Goal: Task Accomplishment & Management: Use online tool/utility

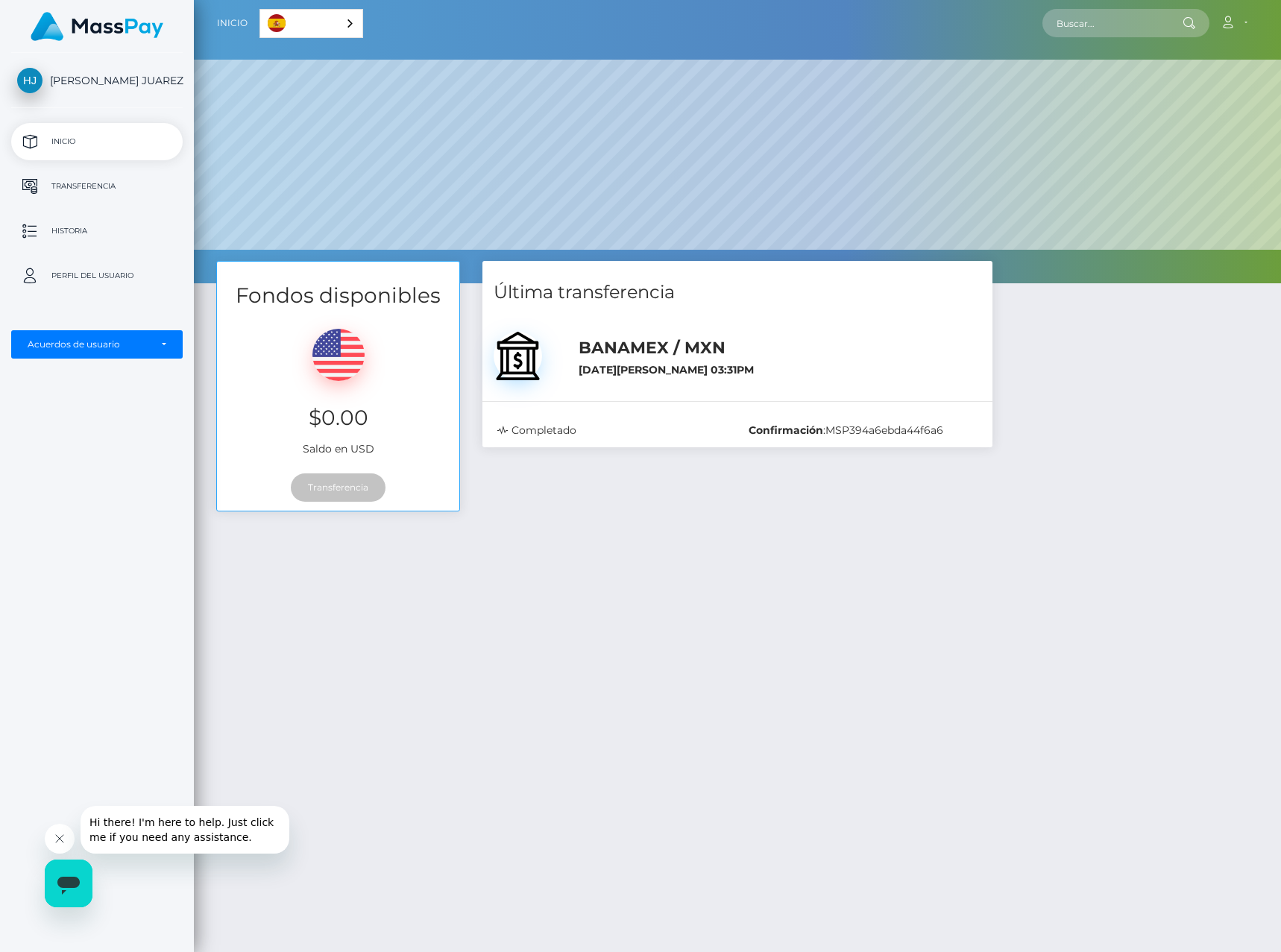
click at [568, 620] on div "Fondos disponibles $0.00 Saldo en USD Transferencia Última transferencia :" at bounding box center [737, 691] width 1087 height 860
click at [63, 190] on p "Transferencia" at bounding box center [97, 186] width 160 height 23
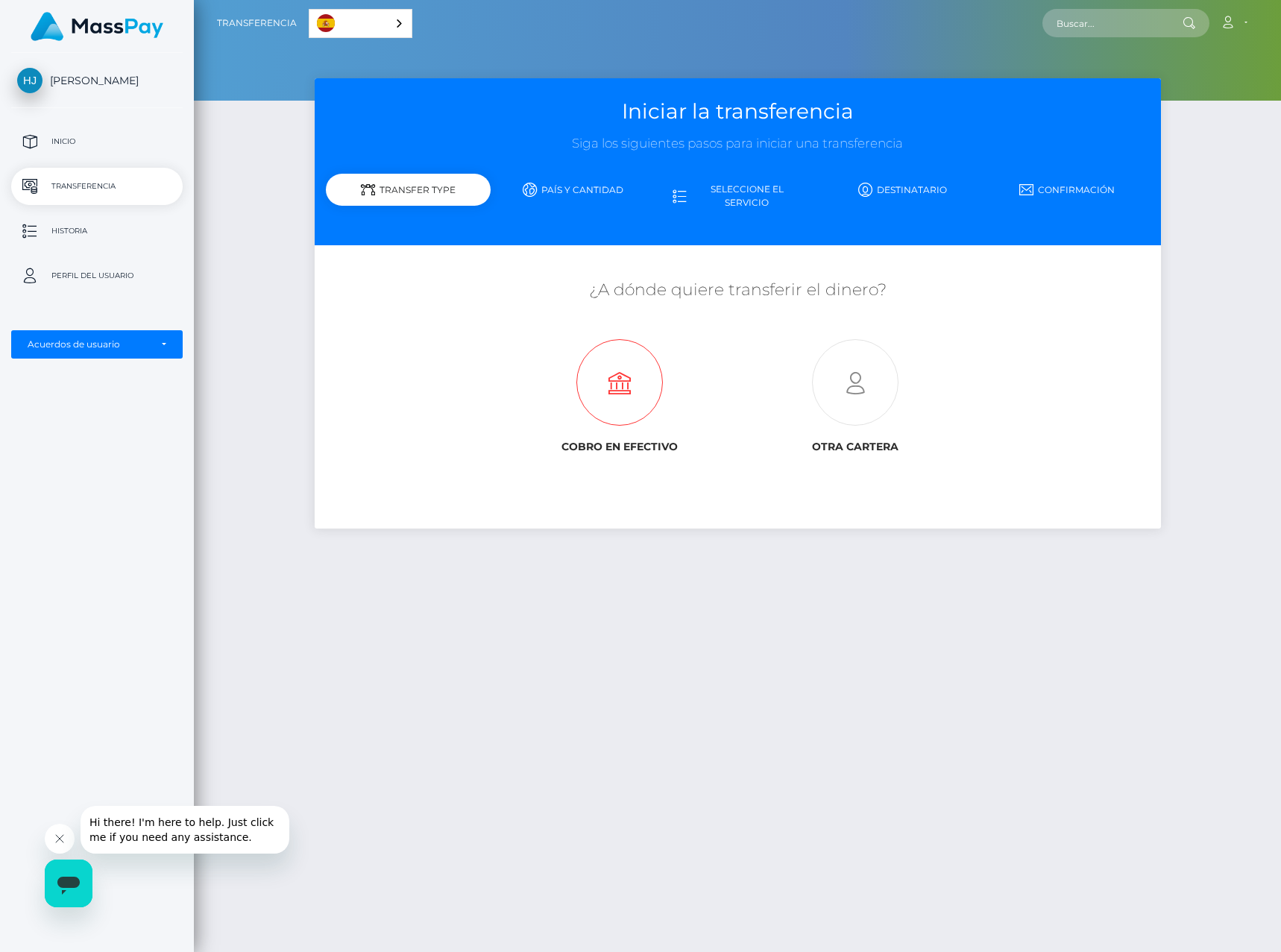
click at [625, 382] on icon at bounding box center [619, 383] width 235 height 86
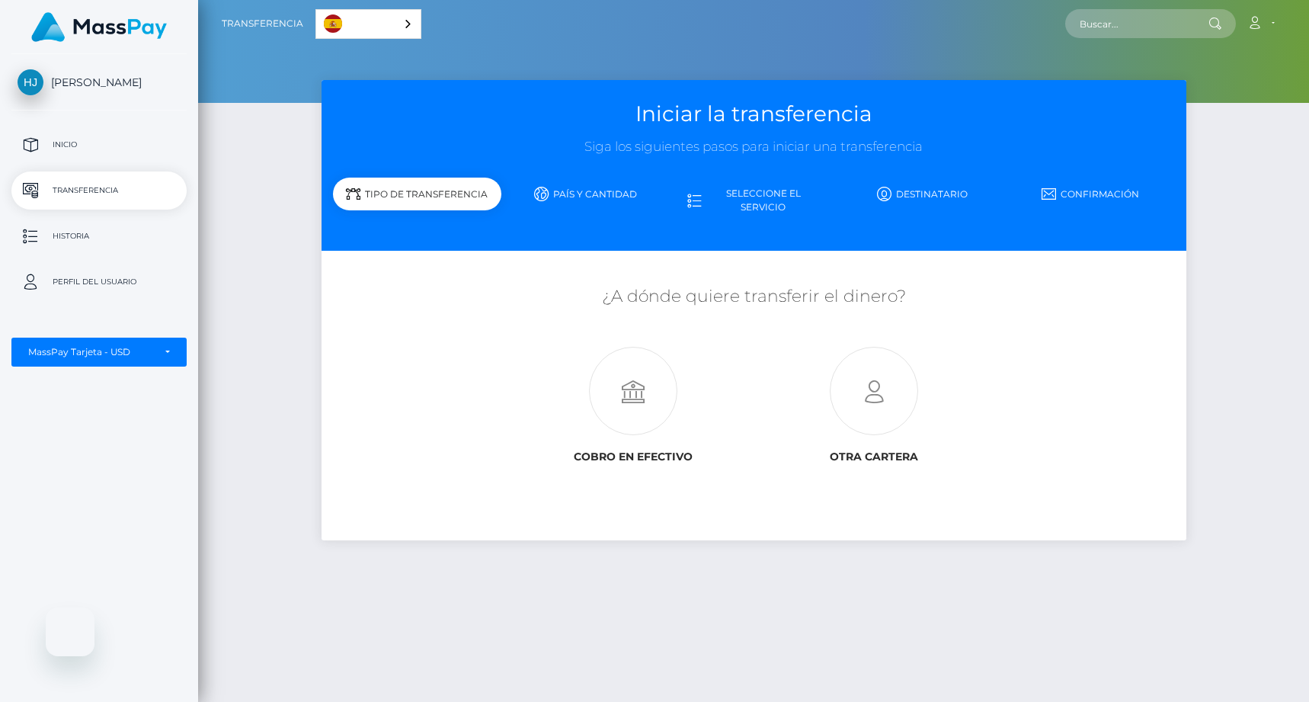
select select "1"
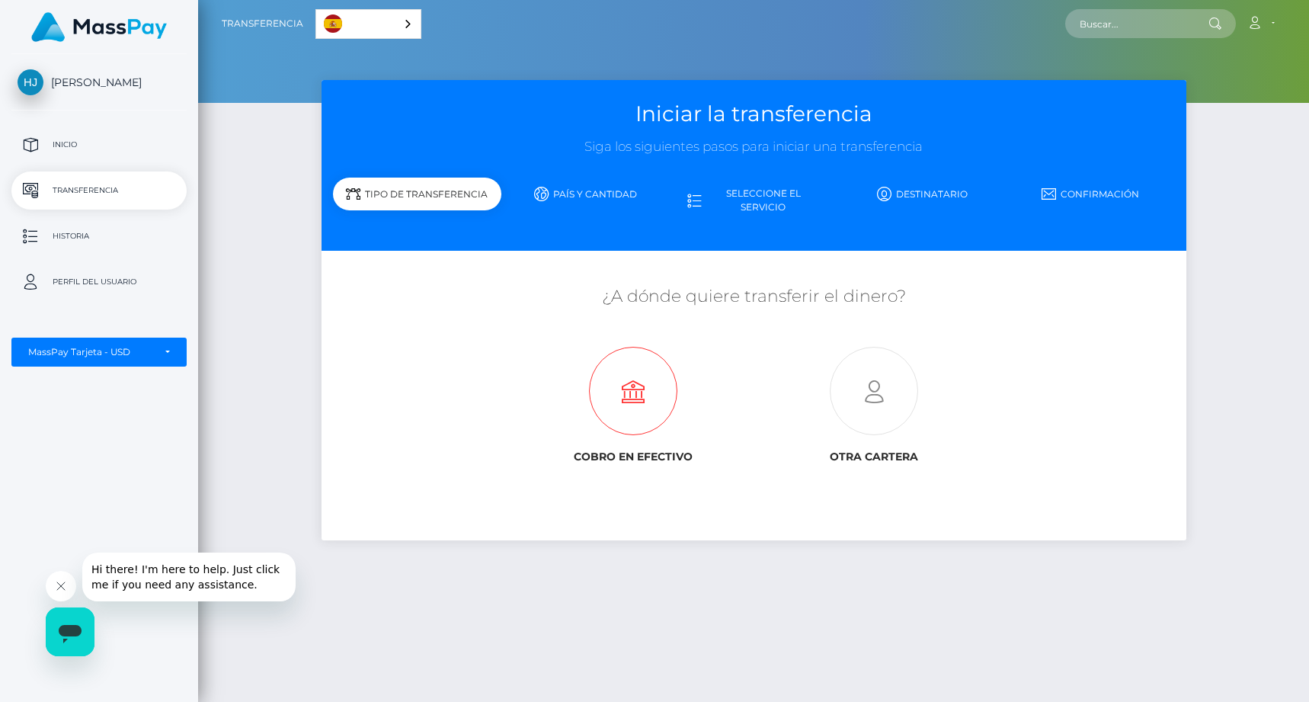
click at [617, 379] on icon at bounding box center [633, 391] width 240 height 88
